Goal: Download file/media

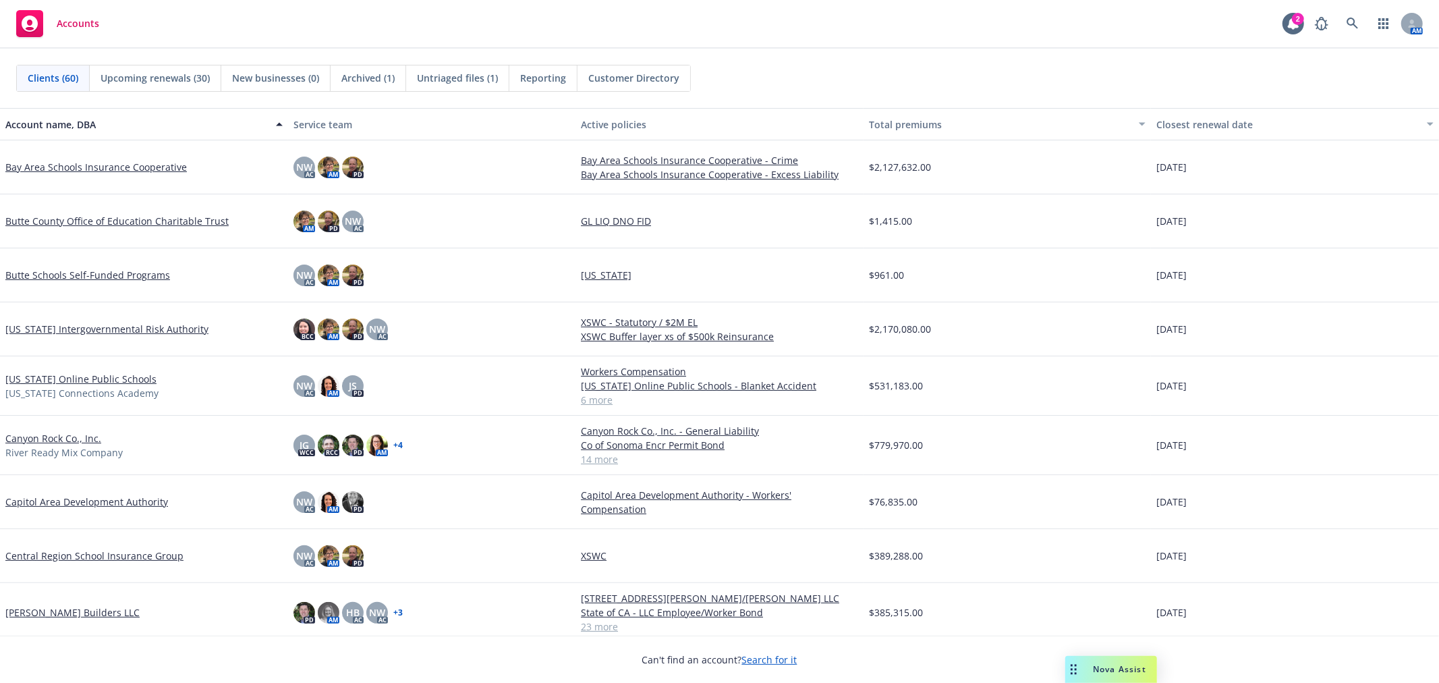
click at [455, 75] on span "Untriaged files (1)" at bounding box center [457, 78] width 81 height 14
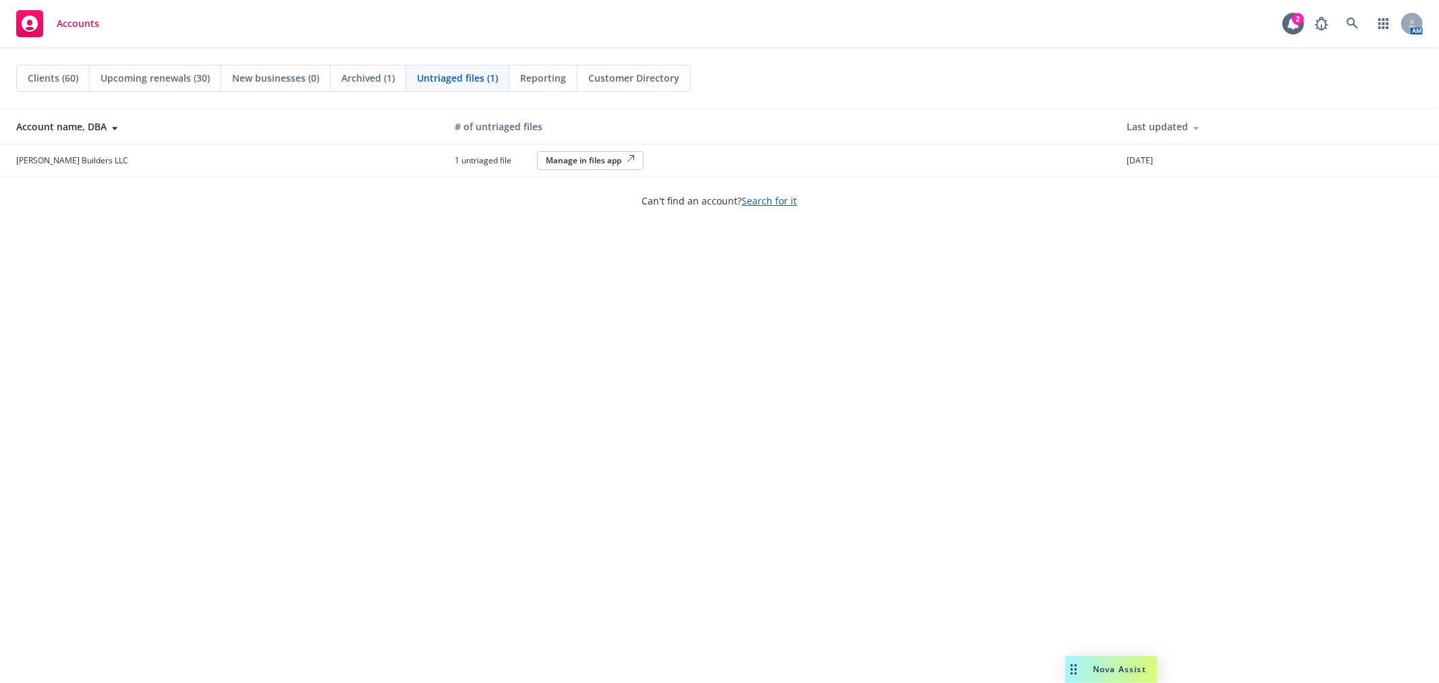
click at [581, 157] on div "Manage in files app" at bounding box center [590, 160] width 89 height 11
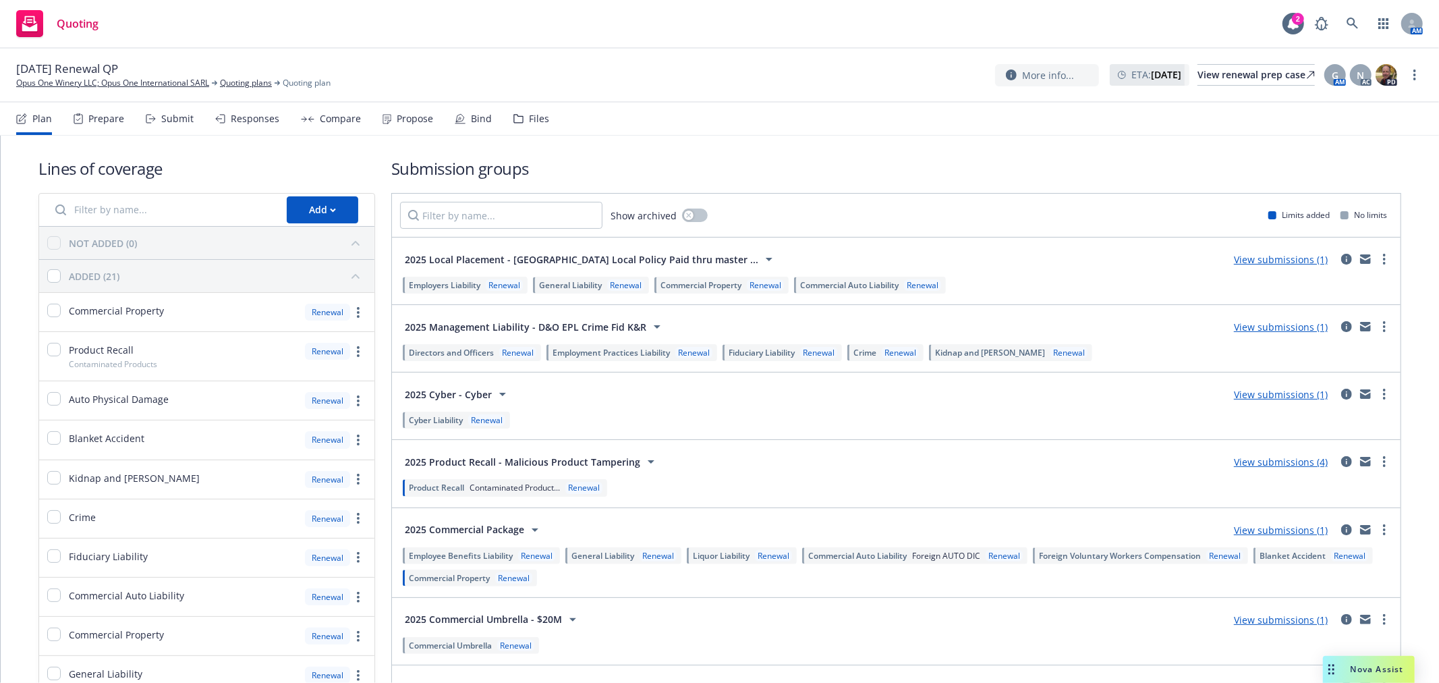
click at [538, 121] on div "Files" at bounding box center [539, 118] width 20 height 11
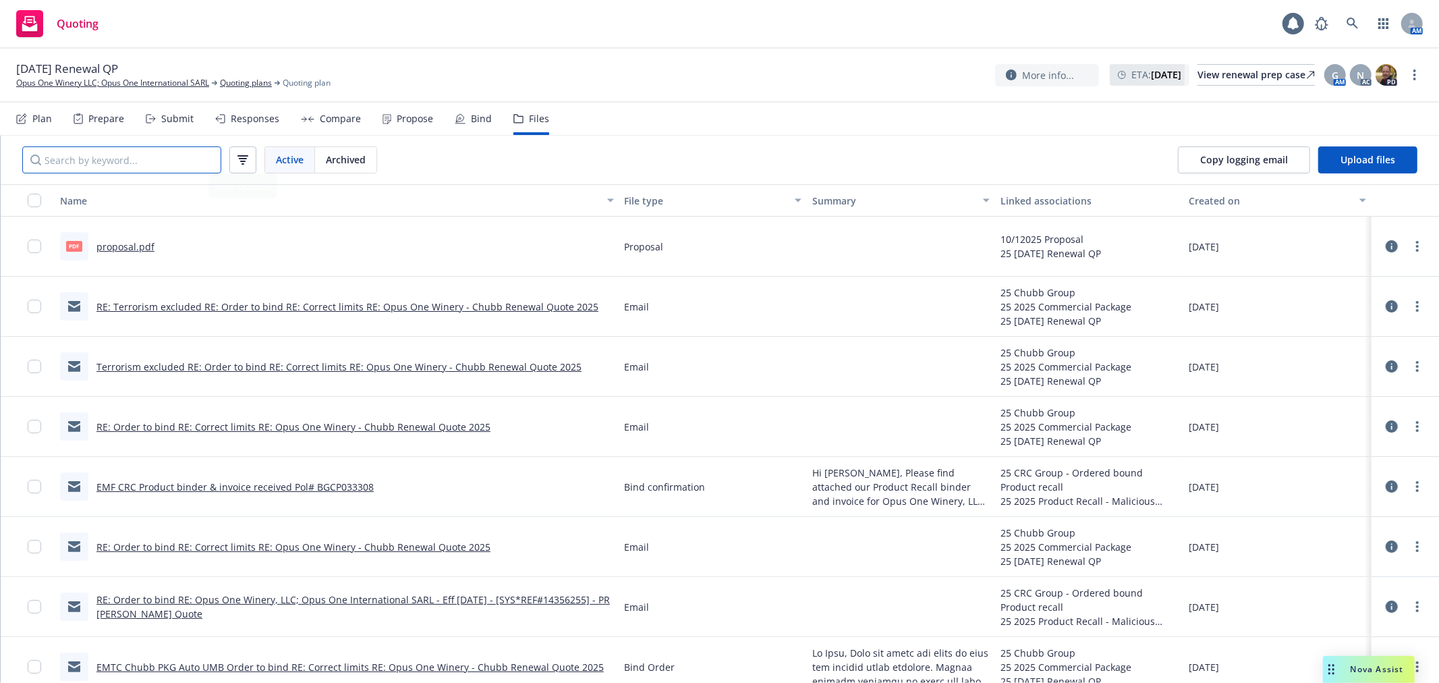
click at [171, 159] on input "Search by keyword..." at bounding box center [121, 159] width 199 height 27
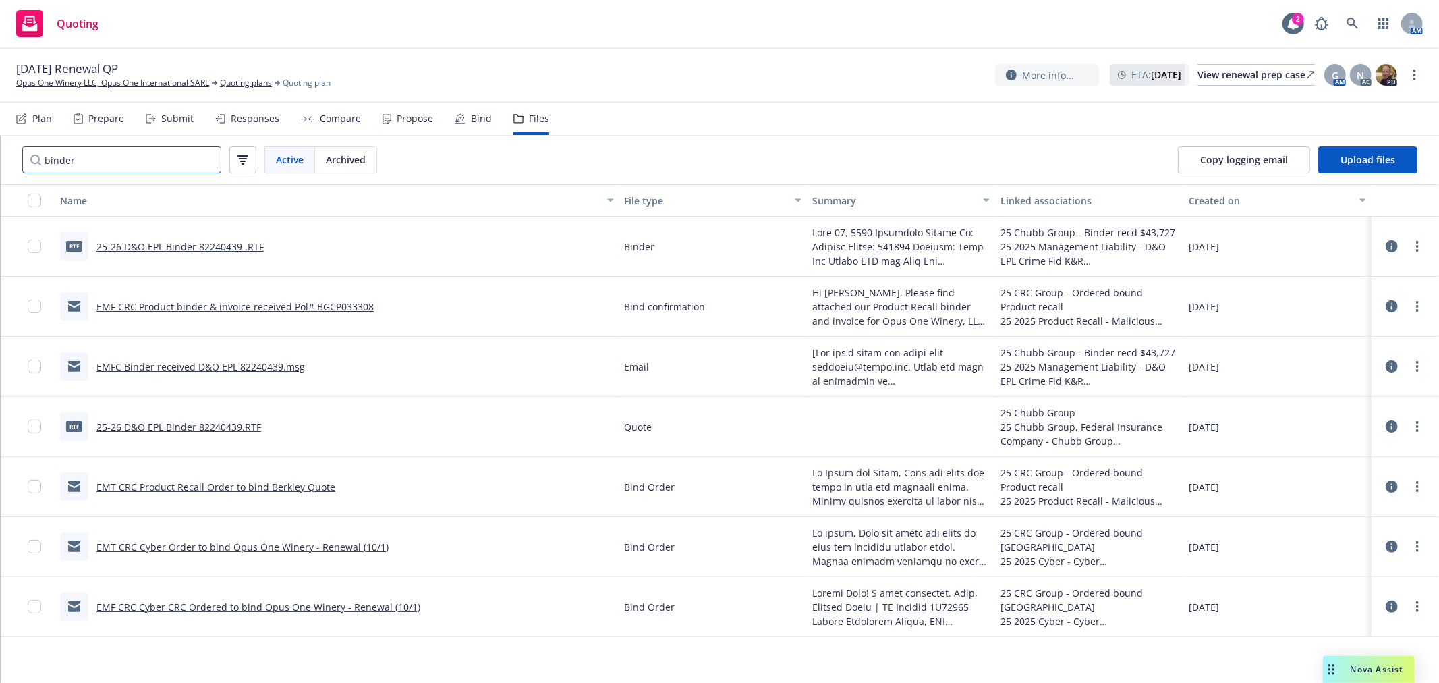
type input "binder"
click at [208, 304] on link "EMF CRC Product binder & invoice received Pol# BGCP033308" at bounding box center [234, 306] width 277 height 13
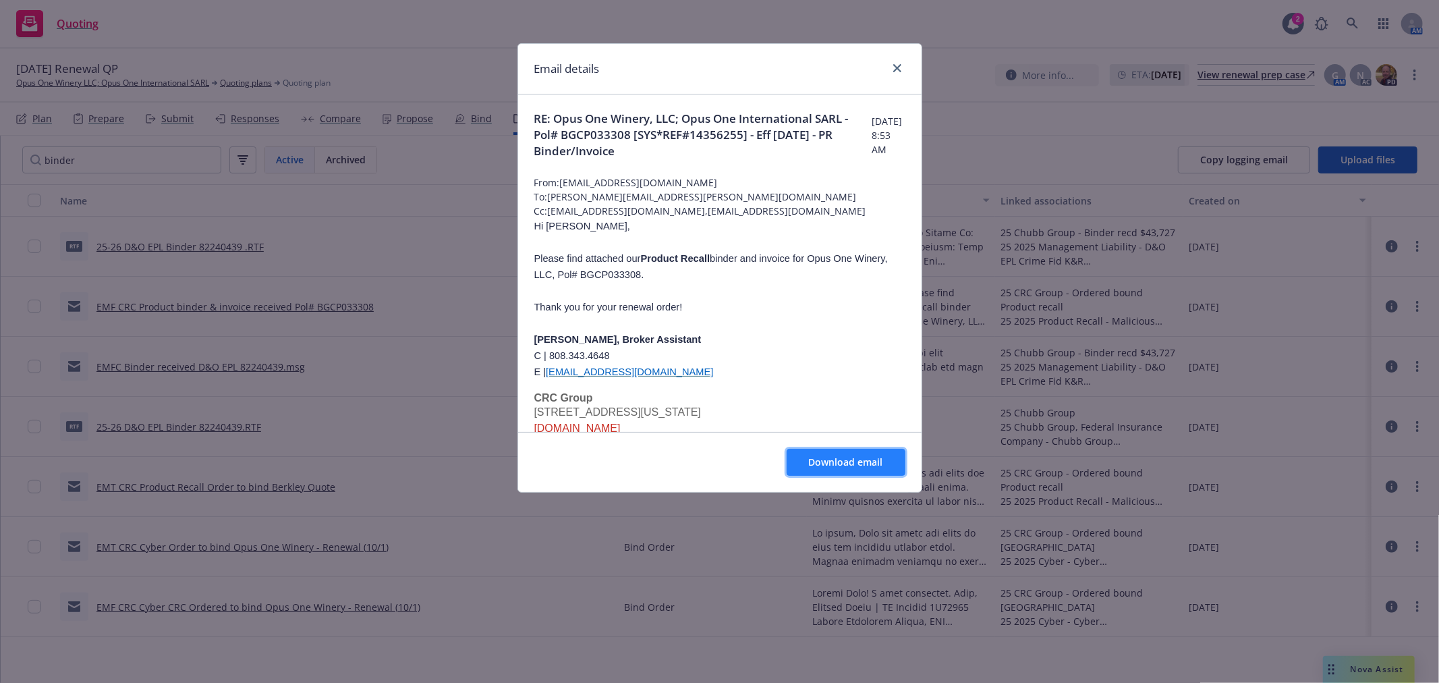
click at [855, 460] on span "Download email" at bounding box center [846, 461] width 74 height 13
